Goal: Find specific page/section: Find specific page/section

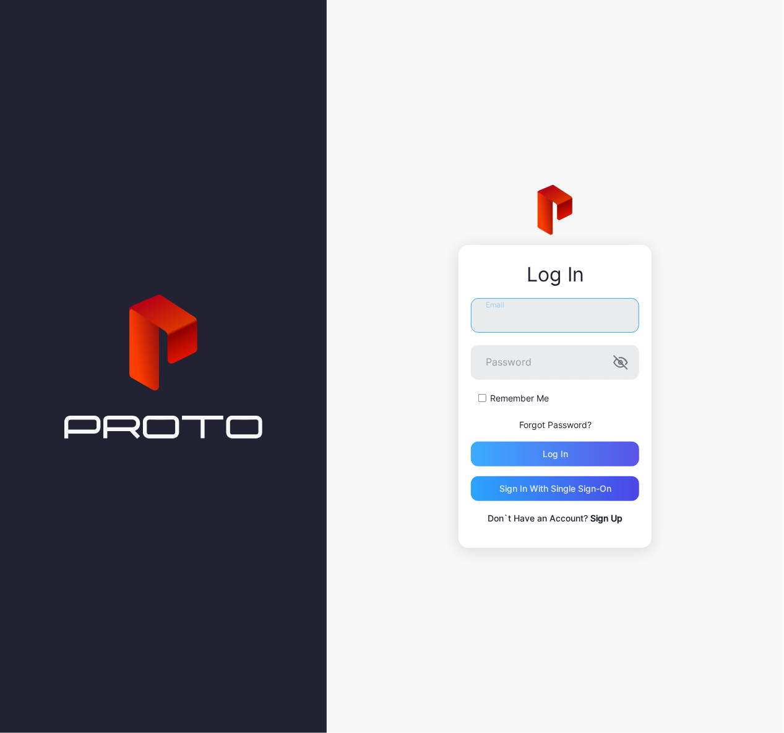
type input "**********"
click at [550, 457] on div "Log in" at bounding box center [554, 454] width 25 height 10
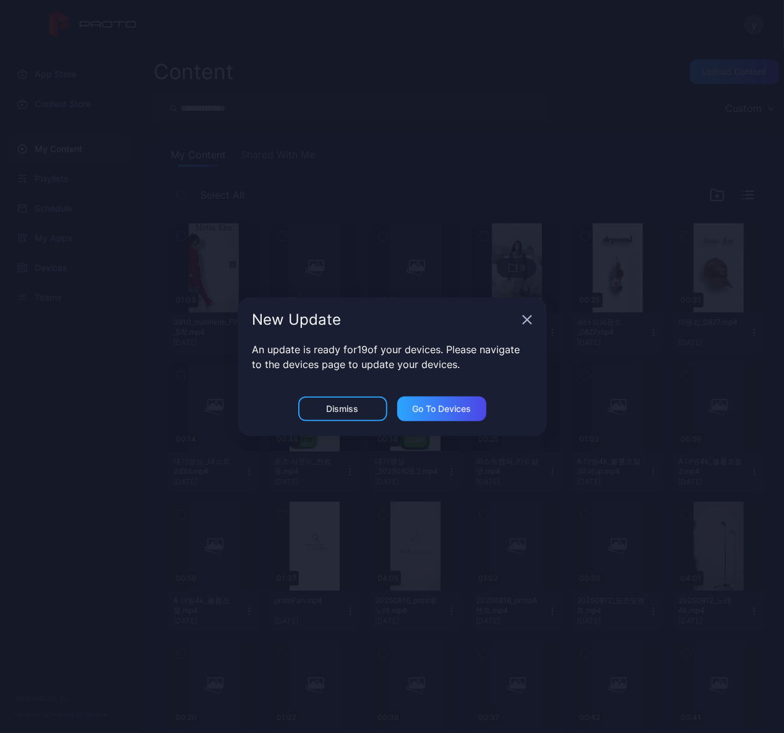
click at [526, 320] on icon "button" at bounding box center [527, 319] width 8 height 8
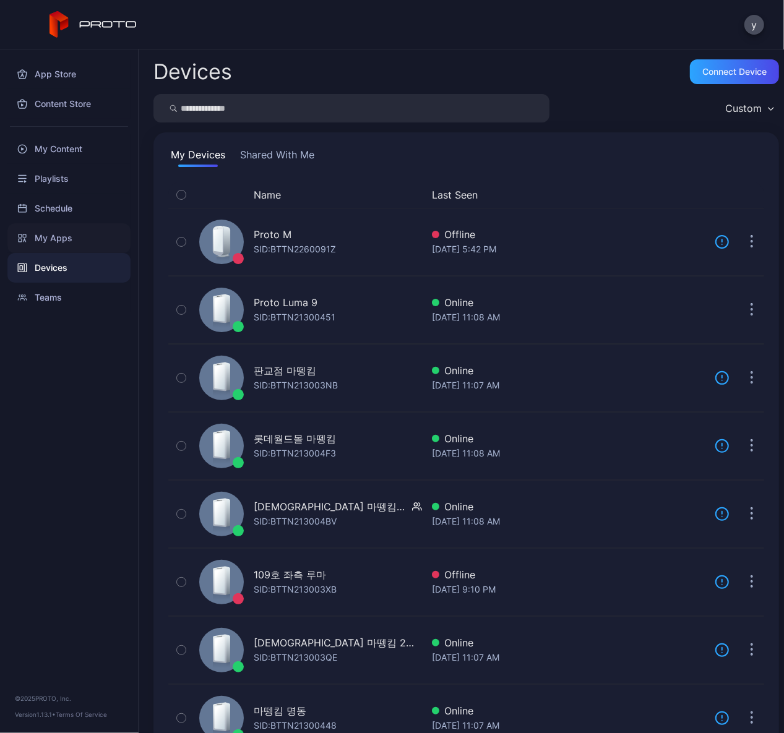
click at [67, 228] on div "My Apps" at bounding box center [68, 238] width 123 height 30
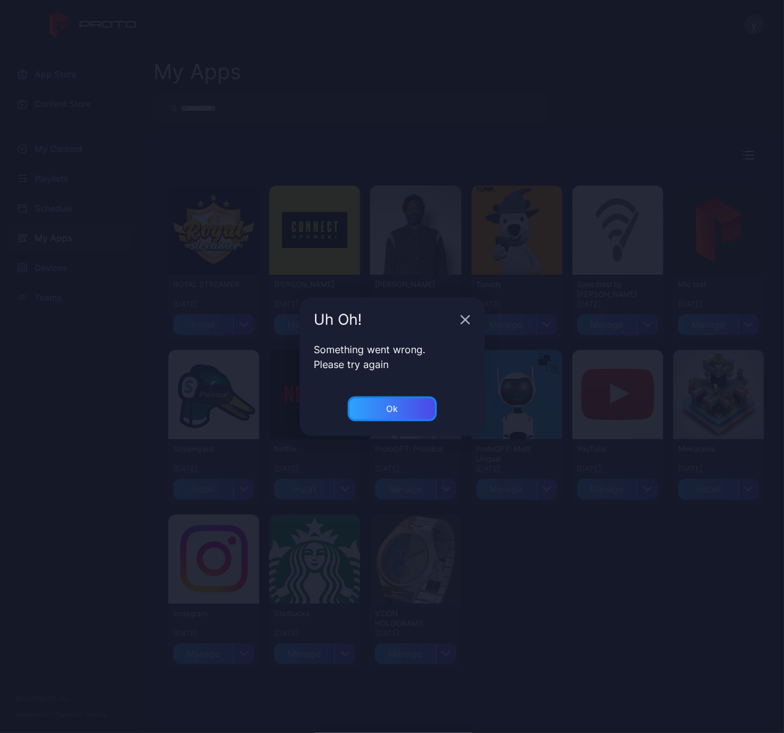
click at [374, 400] on div "Ok" at bounding box center [392, 408] width 89 height 25
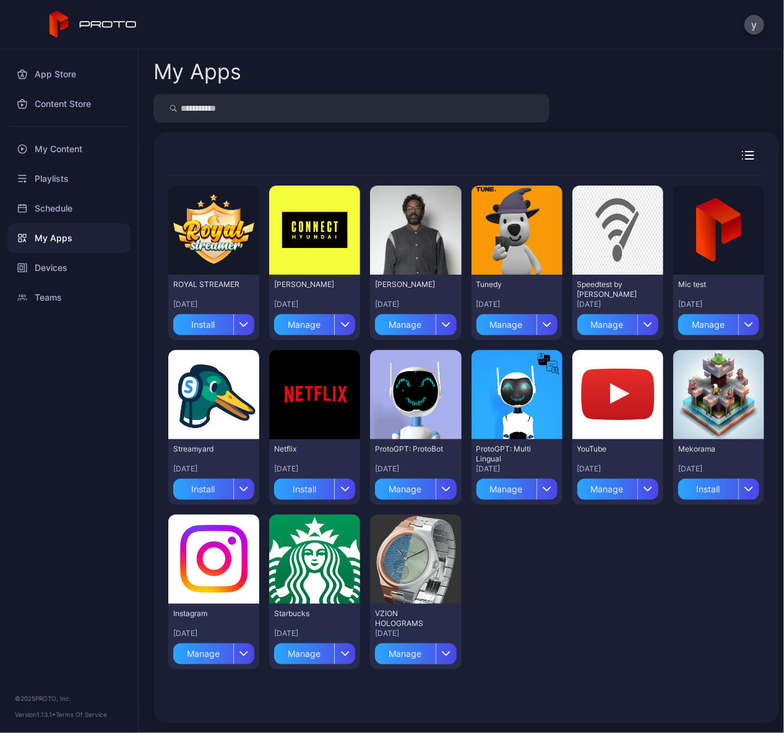
click at [56, 583] on div "App Store Content Store My Content Playlists Schedule My Apps Devices Teams © 2…" at bounding box center [69, 390] width 139 height 683
